Goal: Information Seeking & Learning: Find specific fact

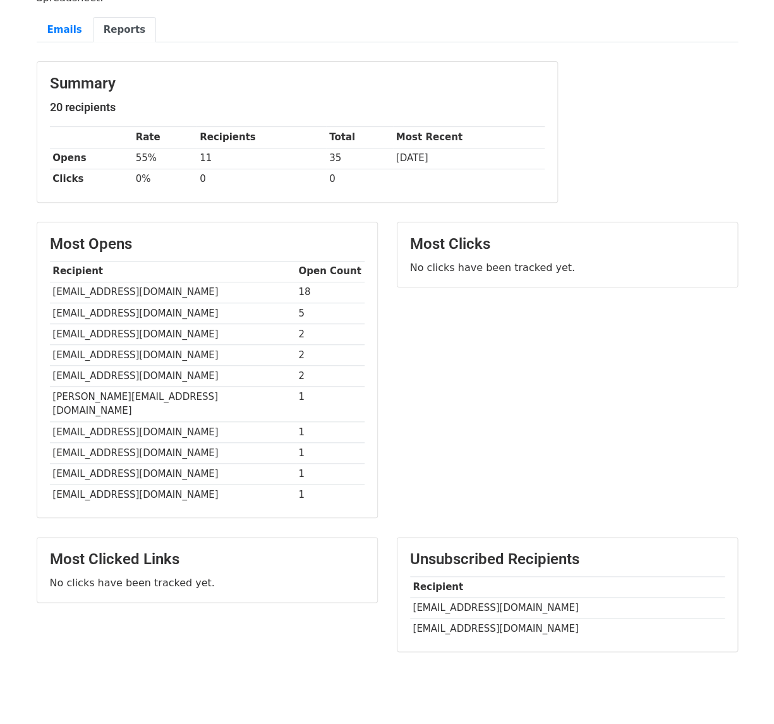
scroll to position [128, 0]
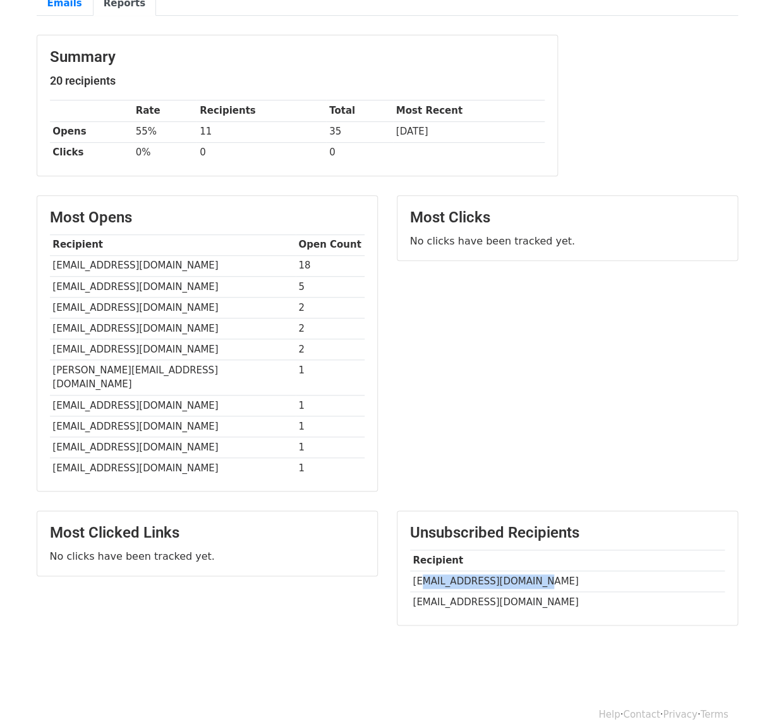
drag, startPoint x: 546, startPoint y: 569, endPoint x: 425, endPoint y: 568, distance: 120.6
click at [424, 570] on td "[EMAIL_ADDRESS][DOMAIN_NAME]" at bounding box center [567, 580] width 315 height 21
copy td "[EMAIL_ADDRESS][DOMAIN_NAME]"
drag, startPoint x: 621, startPoint y: 369, endPoint x: 559, endPoint y: 588, distance: 227.7
click at [427, 592] on td "[EMAIL_ADDRESS][DOMAIN_NAME]" at bounding box center [567, 602] width 315 height 21
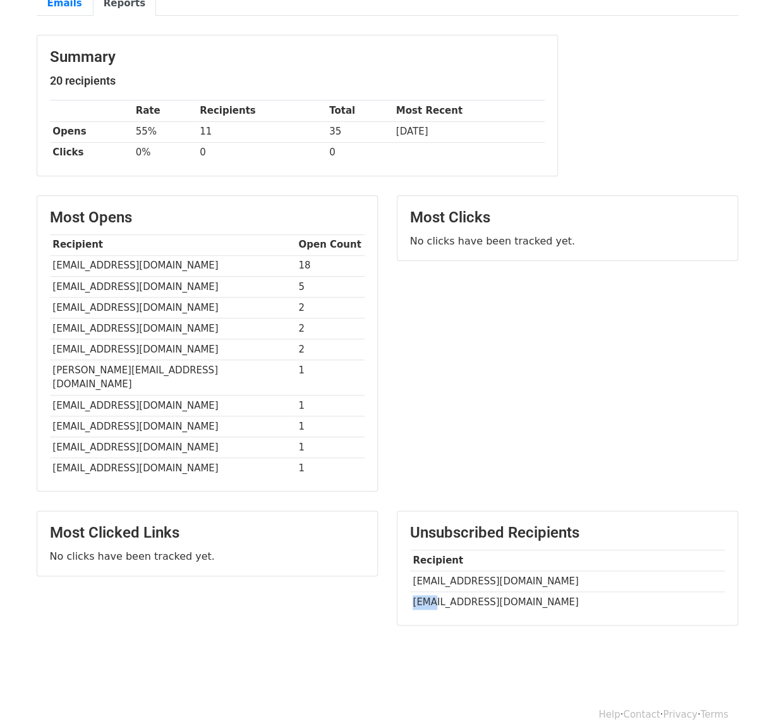
drag, startPoint x: 597, startPoint y: 588, endPoint x: 426, endPoint y: 587, distance: 171.1
click at [426, 592] on td "[EMAIL_ADDRESS][DOMAIN_NAME]" at bounding box center [567, 602] width 315 height 21
copy td "[EMAIL_ADDRESS][DOMAIN_NAME]"
